Goal: Task Accomplishment & Management: Complete application form

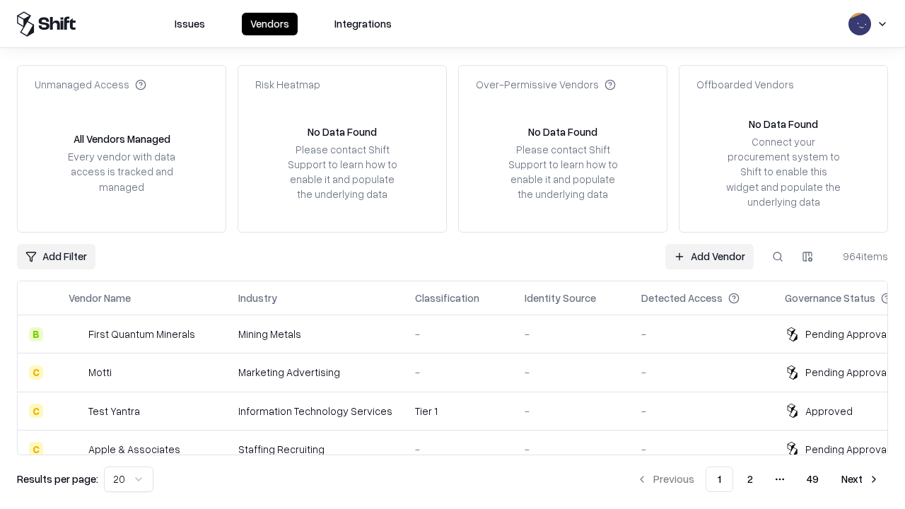
click at [709, 256] on link "Add Vendor" at bounding box center [709, 256] width 88 height 25
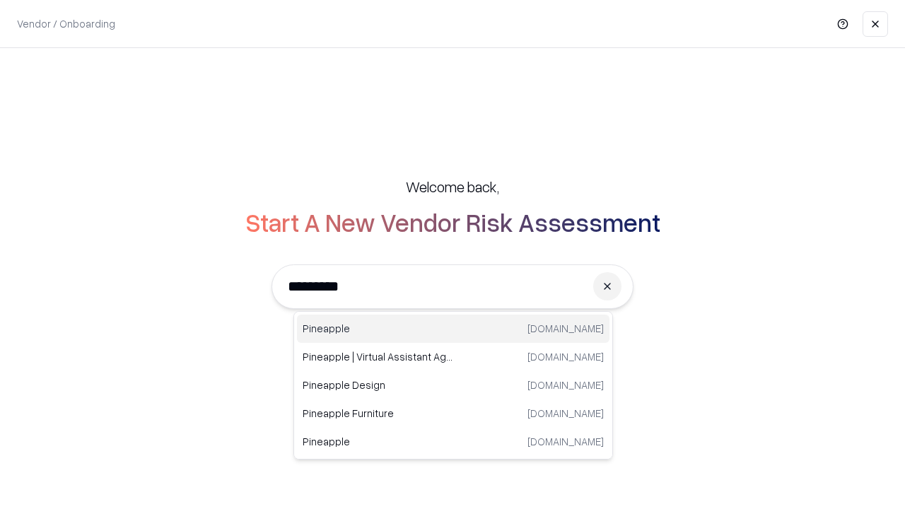
click at [453, 329] on div "Pineapple pineappleenergy.com" at bounding box center [453, 329] width 313 height 28
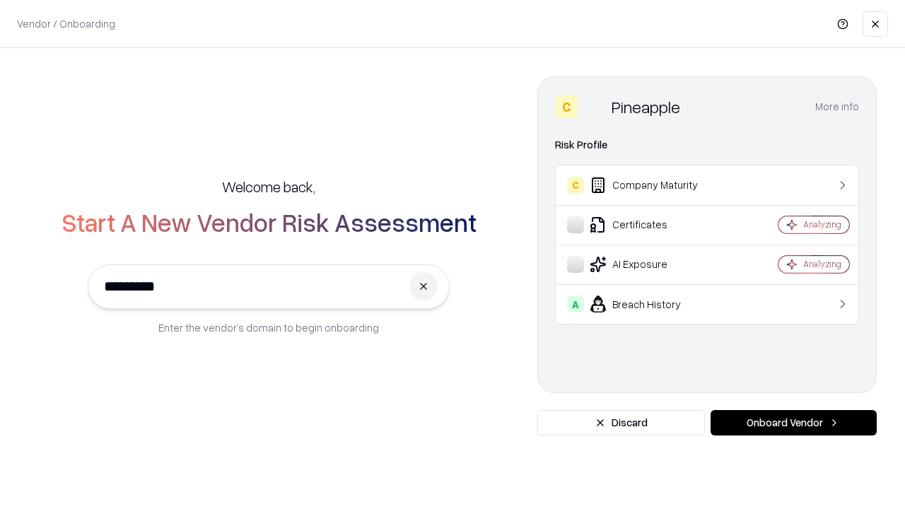
type input "*********"
click at [793, 423] on button "Onboard Vendor" at bounding box center [794, 422] width 166 height 25
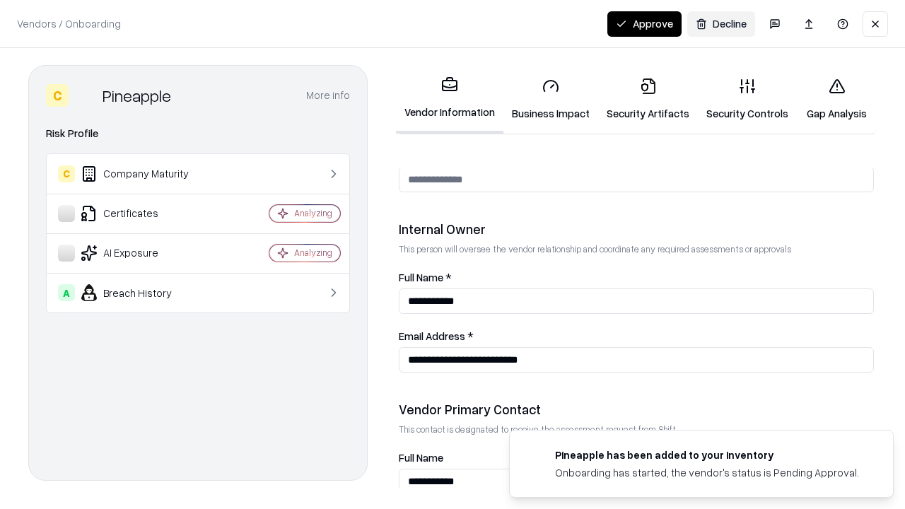
scroll to position [733, 0]
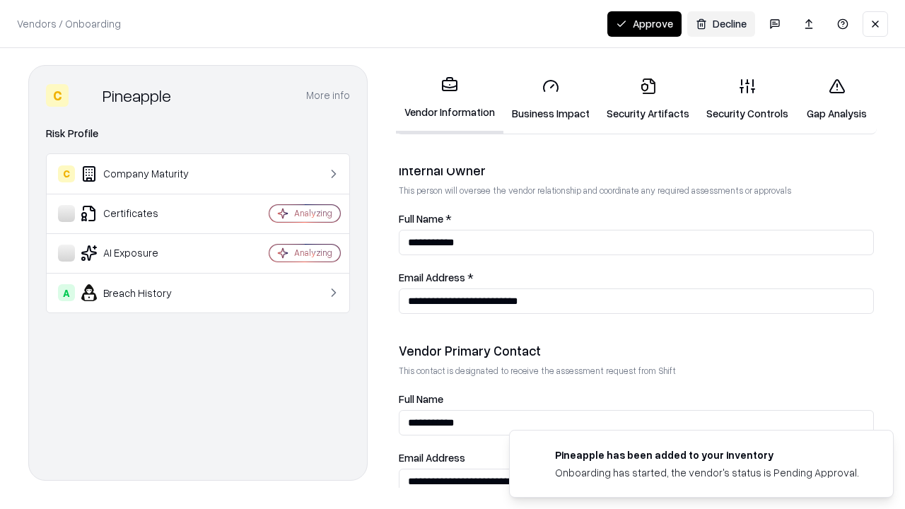
click at [648, 99] on link "Security Artifacts" at bounding box center [648, 99] width 100 height 66
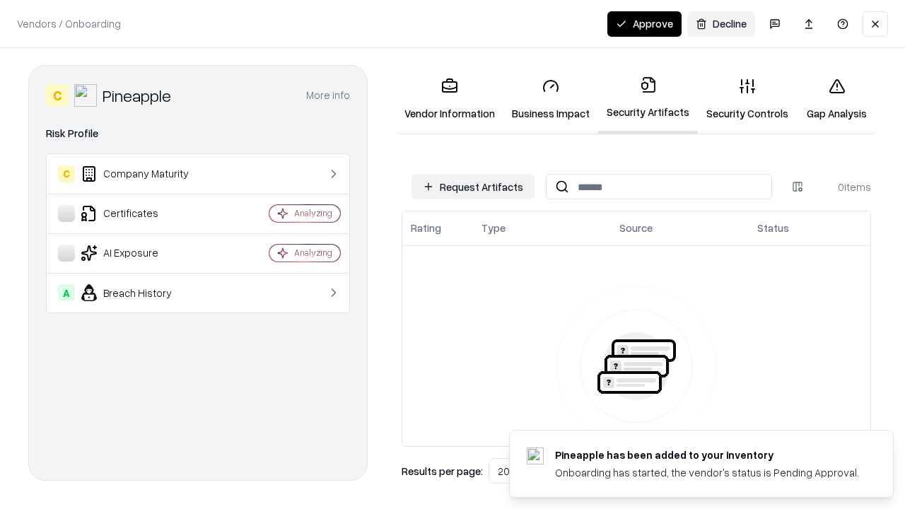
click at [473, 187] on button "Request Artifacts" at bounding box center [473, 186] width 123 height 25
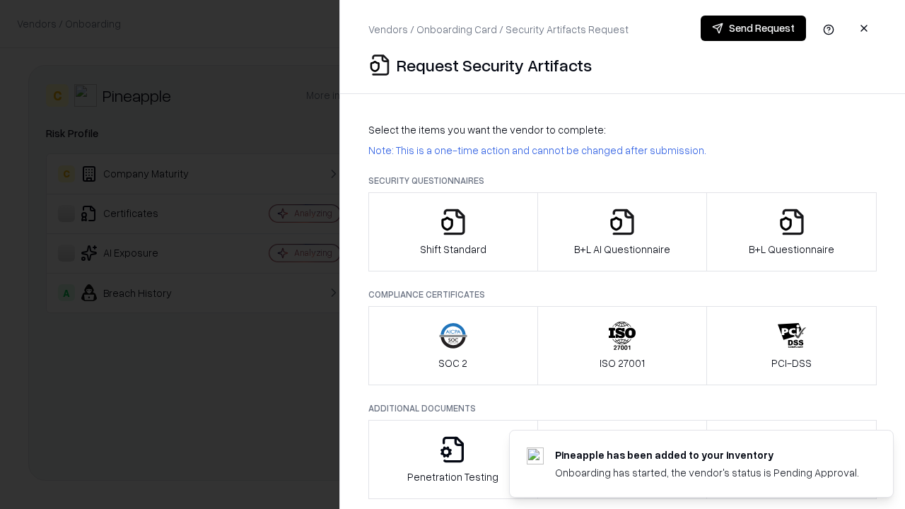
click at [791, 232] on icon "button" at bounding box center [792, 222] width 28 height 28
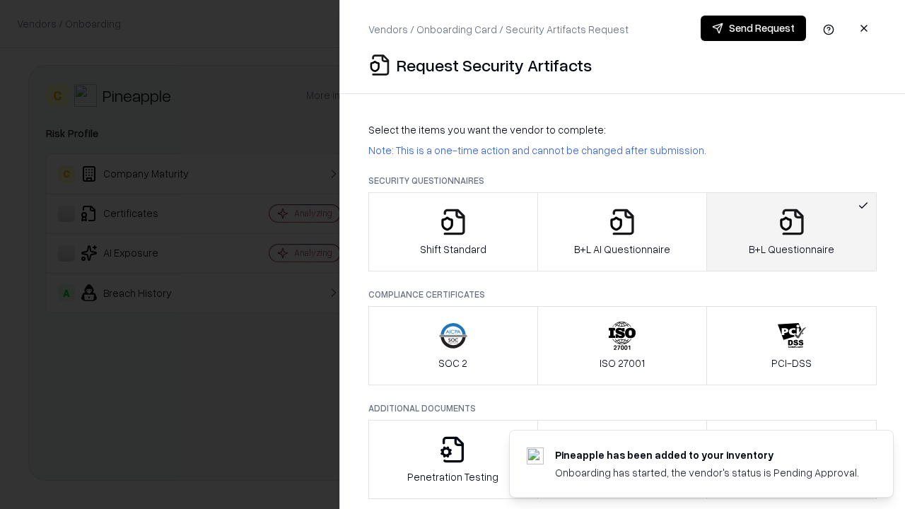
click at [622, 232] on icon "button" at bounding box center [622, 222] width 28 height 28
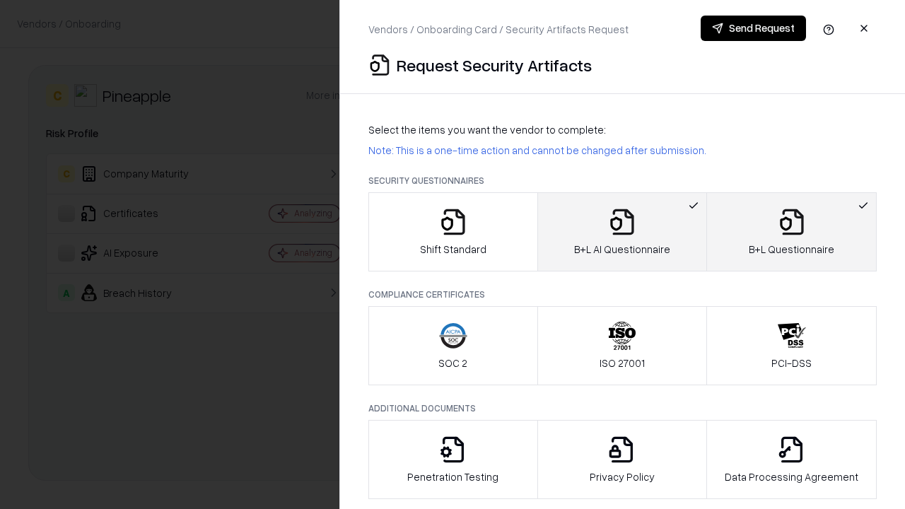
click at [753, 28] on button "Send Request" at bounding box center [753, 28] width 105 height 25
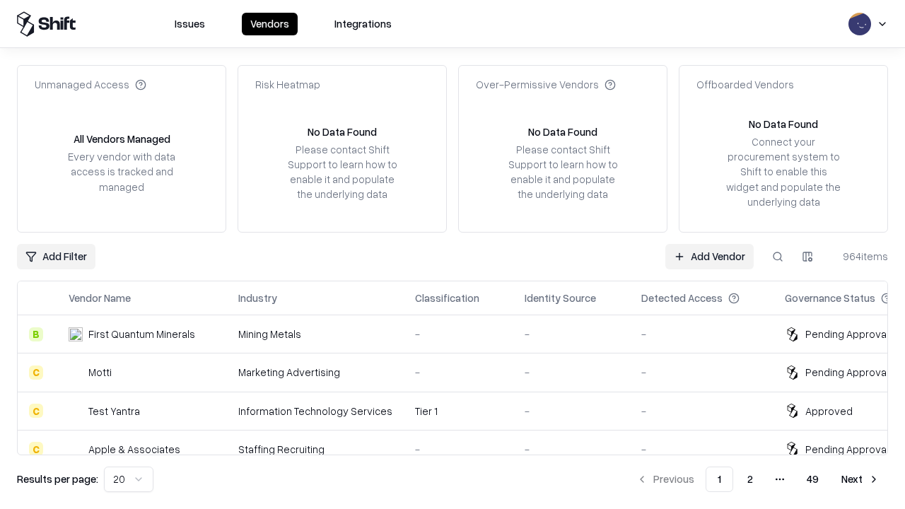
click at [778, 256] on button at bounding box center [777, 256] width 25 height 25
type input "*********"
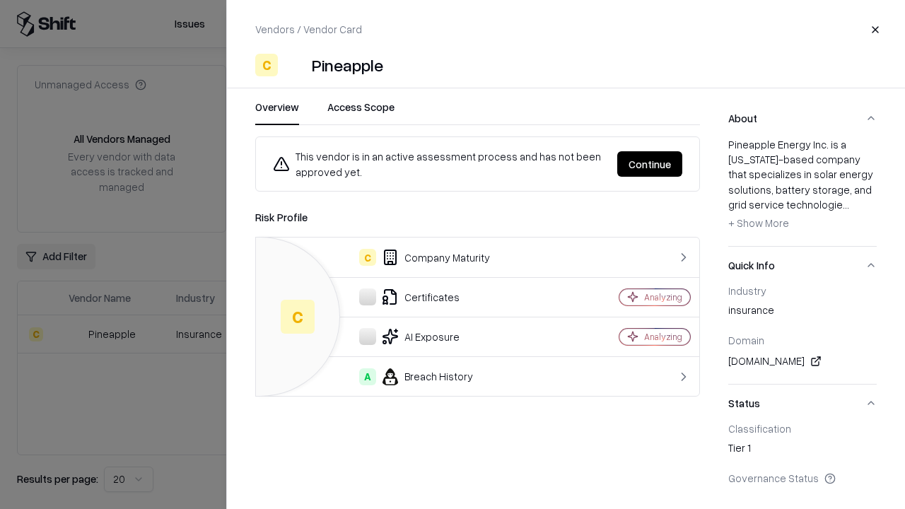
click at [650, 164] on button "Continue" at bounding box center [649, 163] width 65 height 25
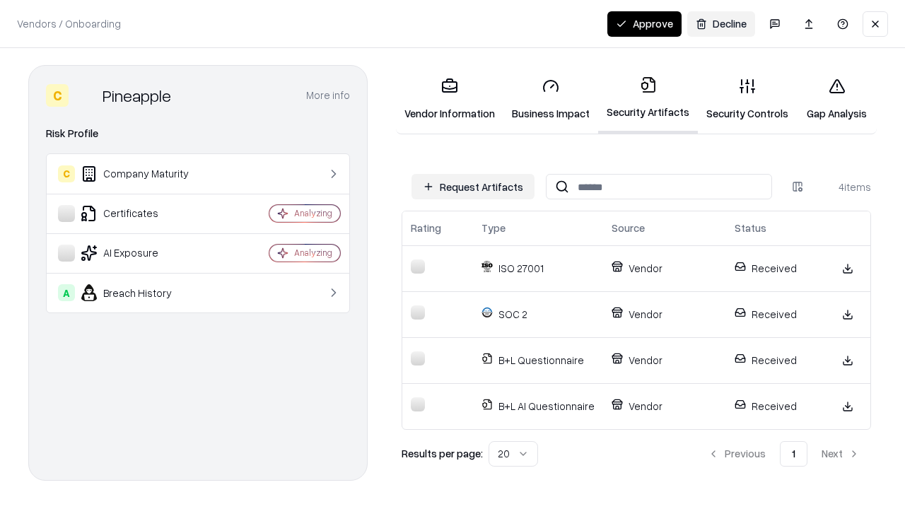
click at [644, 23] on button "Approve" at bounding box center [644, 23] width 74 height 25
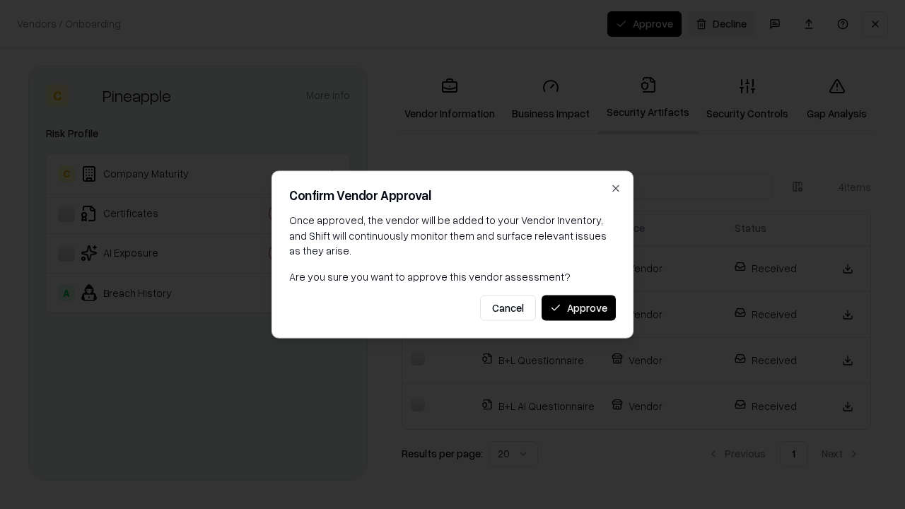
click at [578, 308] on button "Approve" at bounding box center [579, 307] width 74 height 25
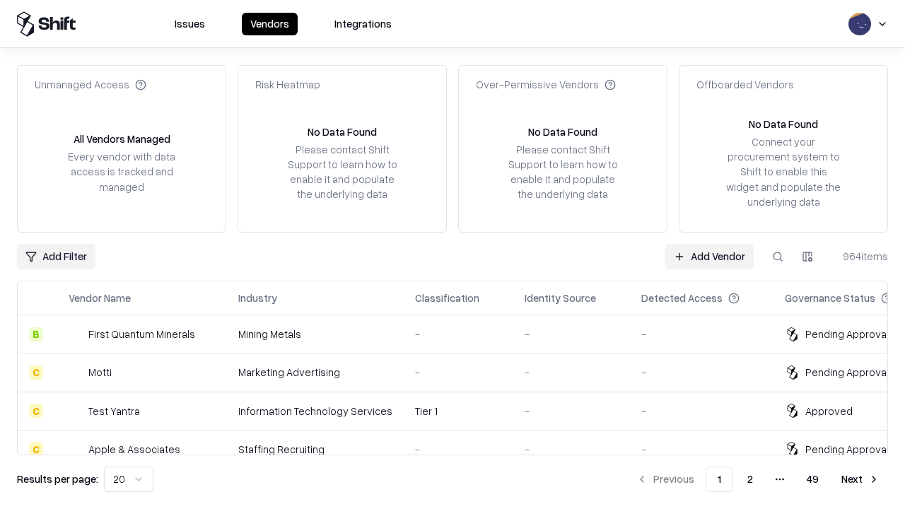
type input "*********"
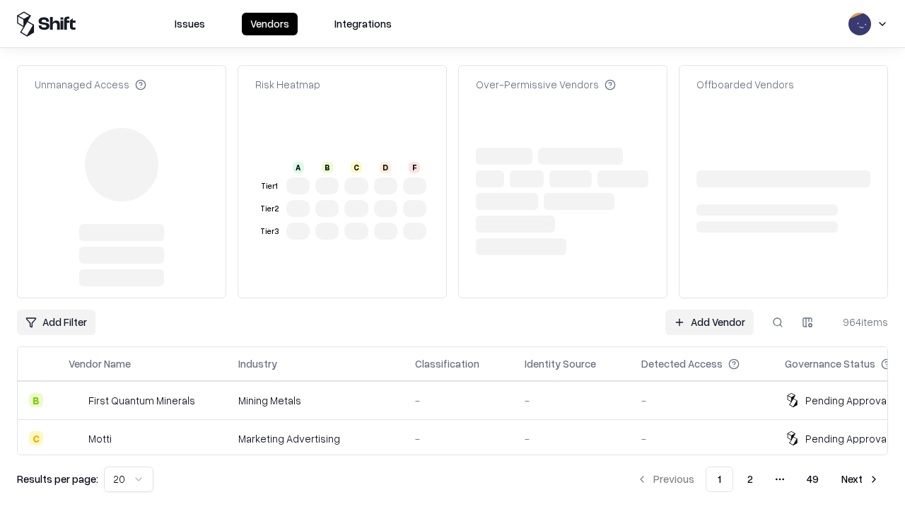
click at [709, 310] on link "Add Vendor" at bounding box center [709, 322] width 88 height 25
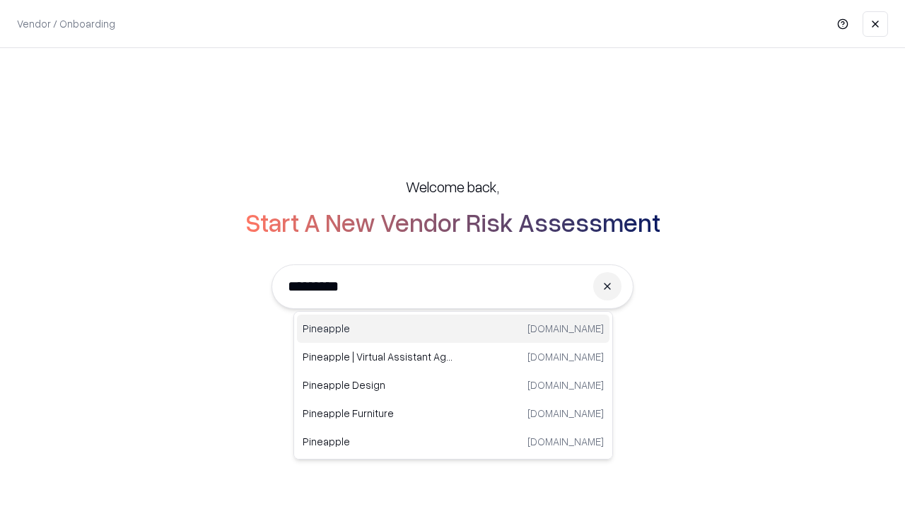
click at [453, 329] on div "Pineapple pineappleenergy.com" at bounding box center [453, 329] width 313 height 28
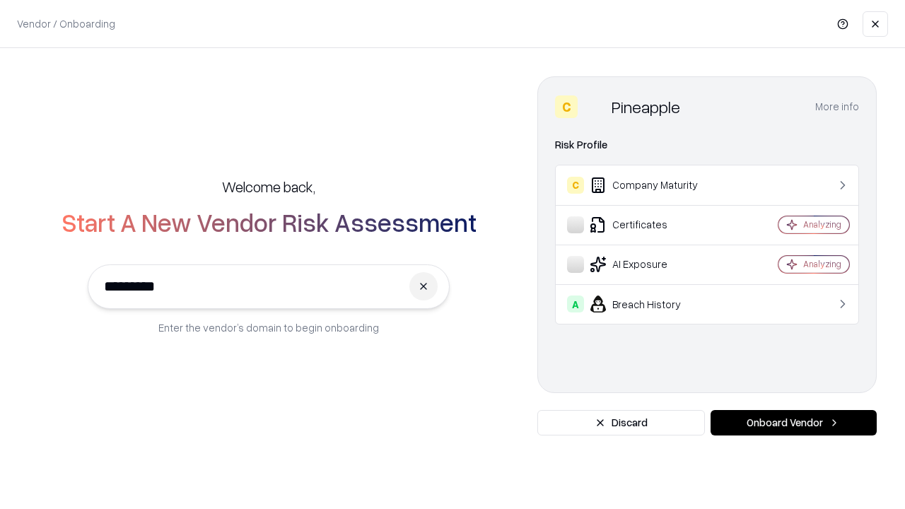
type input "*********"
click at [793, 423] on button "Onboard Vendor" at bounding box center [794, 422] width 166 height 25
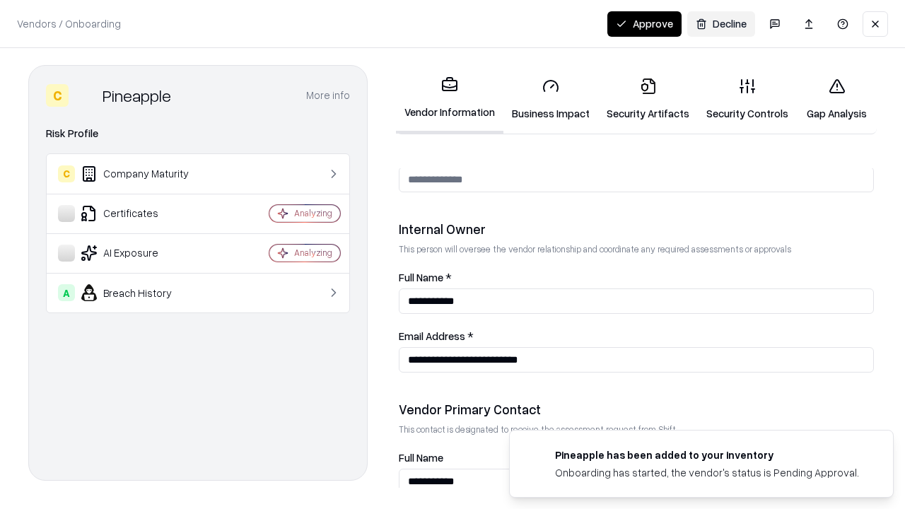
scroll to position [733, 0]
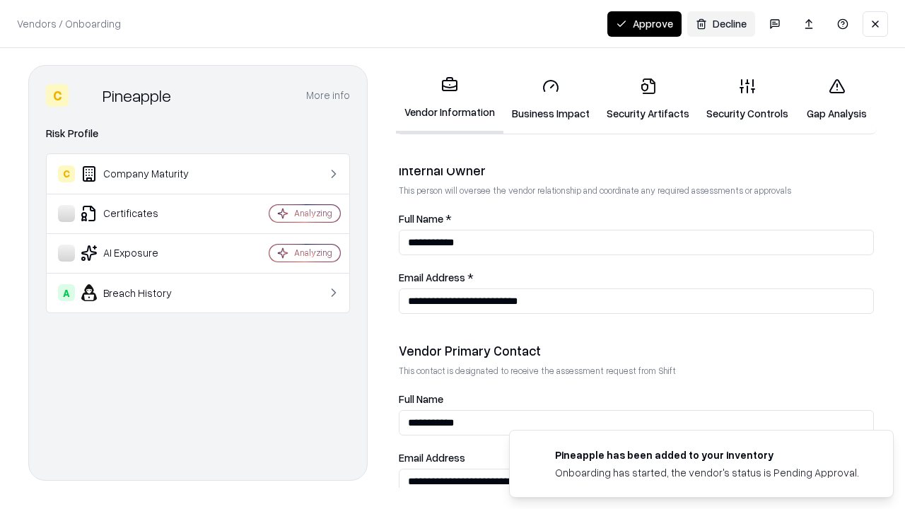
click at [644, 23] on button "Approve" at bounding box center [644, 23] width 74 height 25
